Goal: Task Accomplishment & Management: Use online tool/utility

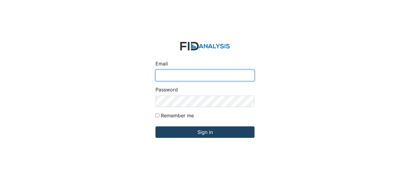
type input "[EMAIL_ADDRESS][DOMAIN_NAME]"
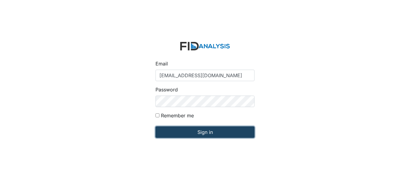
click at [205, 134] on input "Sign in" at bounding box center [205, 132] width 99 height 11
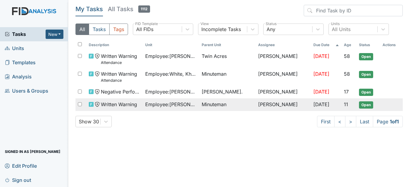
click at [178, 103] on span "Employee : [PERSON_NAME]" at bounding box center [171, 104] width 52 height 7
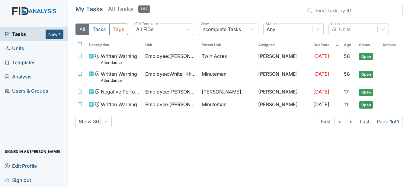
click at [18, 50] on span "Units" at bounding box center [14, 48] width 19 height 9
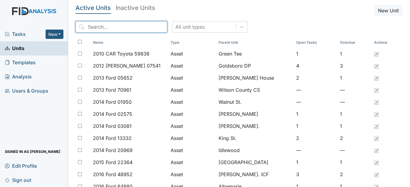
click at [94, 26] on input "search" at bounding box center [122, 26] width 92 height 11
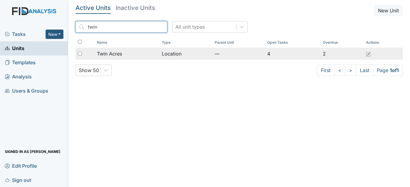
type input "twin"
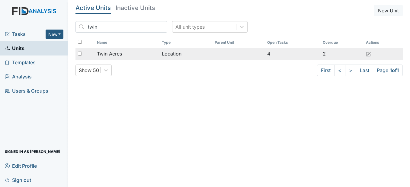
click at [108, 51] on span "Twin Acres" at bounding box center [109, 53] width 25 height 7
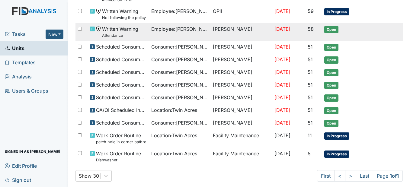
scroll to position [383, 0]
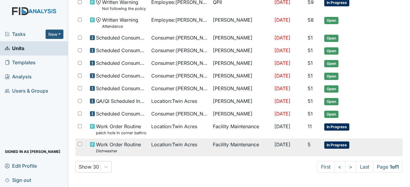
click at [169, 144] on span "Location : Twin Acres" at bounding box center [174, 144] width 46 height 7
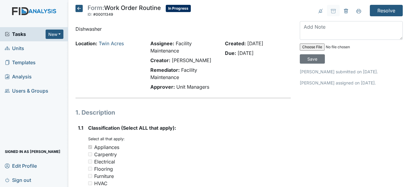
click at [77, 9] on icon at bounding box center [79, 8] width 7 height 7
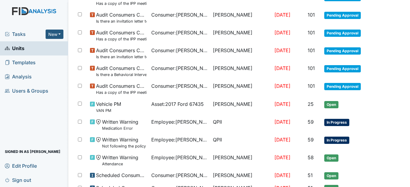
scroll to position [383, 0]
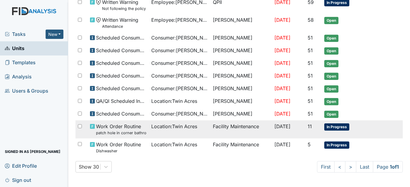
click at [169, 126] on span "Location : Twin Acres" at bounding box center [174, 126] width 46 height 7
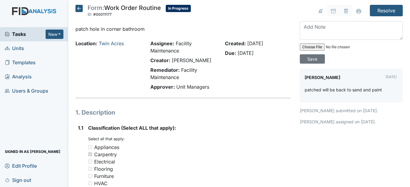
click at [78, 7] on icon at bounding box center [79, 8] width 7 height 7
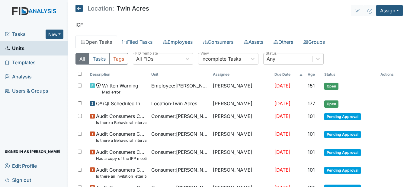
click at [81, 7] on icon at bounding box center [79, 8] width 7 height 7
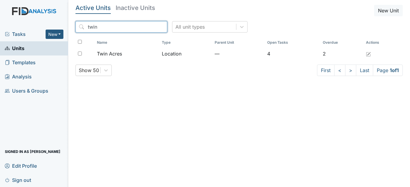
click at [115, 25] on input "twin" at bounding box center [122, 26] width 92 height 11
click at [153, 27] on input "twin" at bounding box center [122, 26] width 92 height 11
click at [148, 27] on input "twin" at bounding box center [122, 26] width 92 height 11
click at [151, 26] on input "twin" at bounding box center [122, 26] width 92 height 11
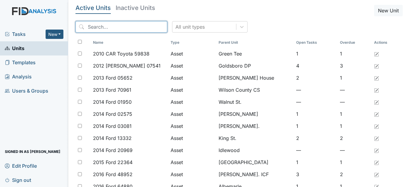
click at [133, 24] on input "search" at bounding box center [122, 26] width 92 height 11
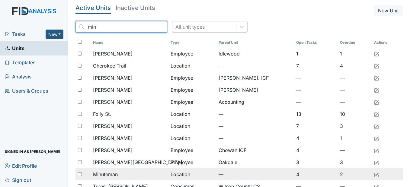
type input "min"
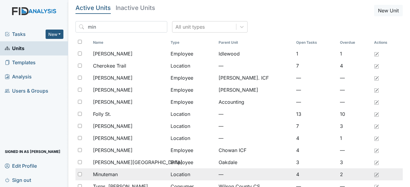
click at [105, 177] on span "Minuteman" at bounding box center [105, 174] width 25 height 7
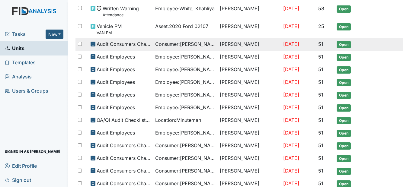
scroll to position [239, 0]
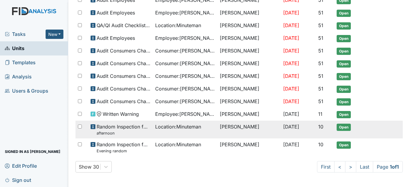
click at [197, 128] on span "Location : Minuteman" at bounding box center [178, 126] width 46 height 7
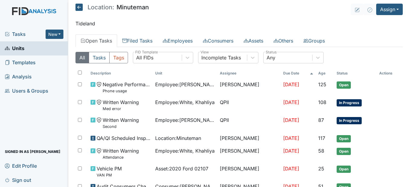
scroll to position [0, 0]
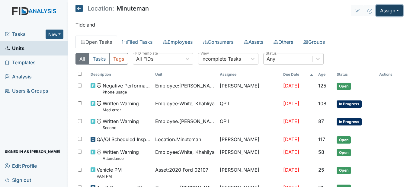
click at [396, 11] on button "Assign" at bounding box center [389, 10] width 27 height 11
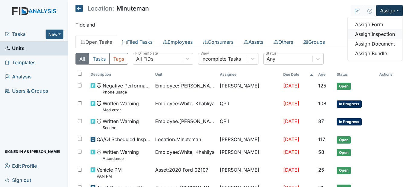
click at [385, 33] on link "Assign Inspection" at bounding box center [375, 34] width 54 height 10
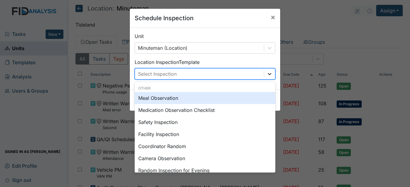
click at [267, 75] on icon at bounding box center [270, 74] width 6 height 6
click at [192, 97] on div "Meal Observation" at bounding box center [205, 98] width 141 height 12
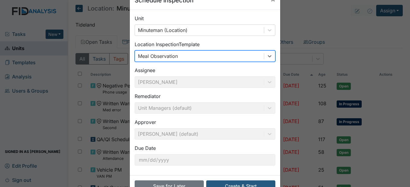
scroll to position [36, 0]
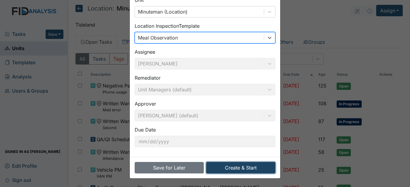
click at [237, 168] on button "Create & Start" at bounding box center [240, 167] width 69 height 11
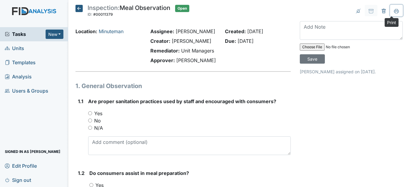
click at [394, 11] on icon at bounding box center [396, 10] width 5 height 3
click at [82, 8] on icon at bounding box center [79, 8] width 7 height 7
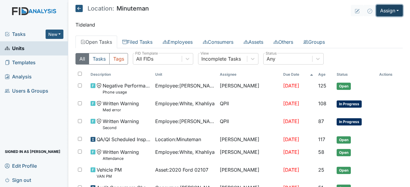
click at [393, 10] on button "Assign" at bounding box center [389, 10] width 27 height 11
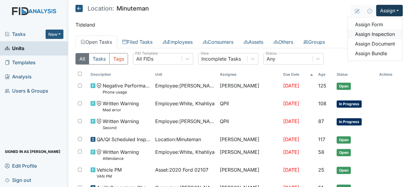
click at [380, 36] on link "Assign Inspection" at bounding box center [375, 34] width 54 height 10
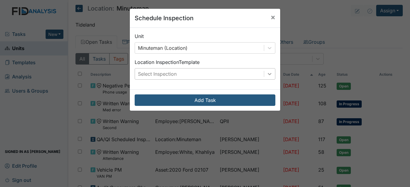
click at [270, 74] on icon at bounding box center [270, 74] width 6 height 6
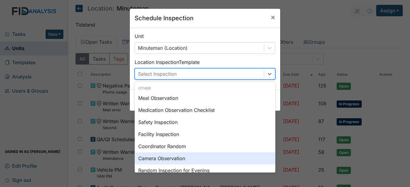
click at [171, 160] on div "Camera Observation" at bounding box center [205, 159] width 141 height 12
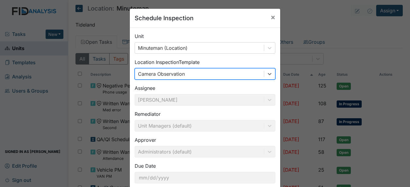
scroll to position [36, 0]
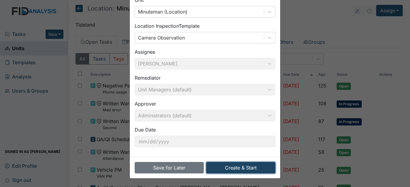
click at [253, 168] on button "Create & Start" at bounding box center [240, 167] width 69 height 11
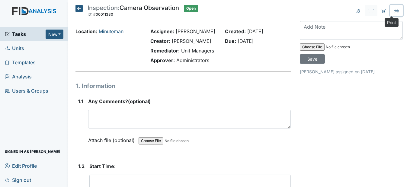
click at [394, 11] on icon at bounding box center [396, 11] width 5 height 5
